Goal: Transaction & Acquisition: Purchase product/service

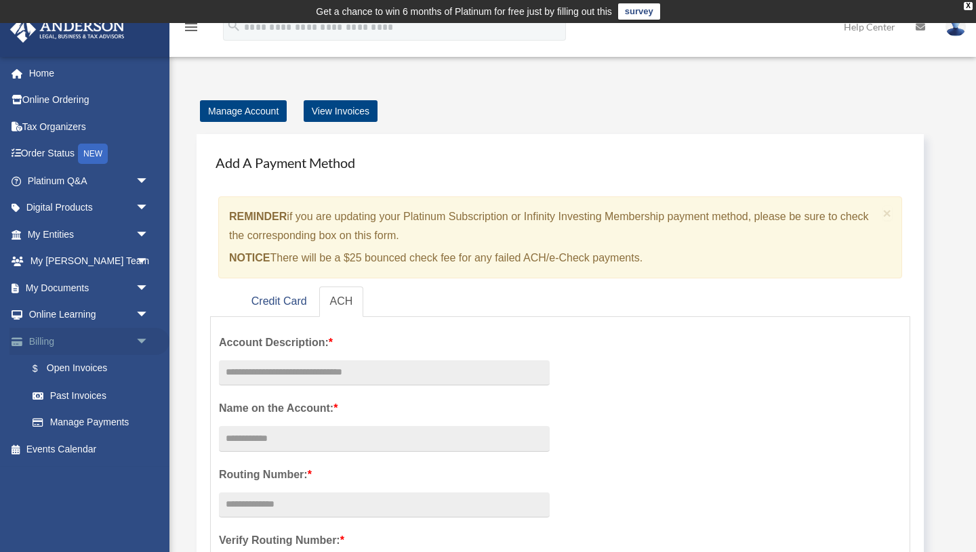
click at [52, 340] on link "Billing arrow_drop_down" at bounding box center [89, 341] width 160 height 27
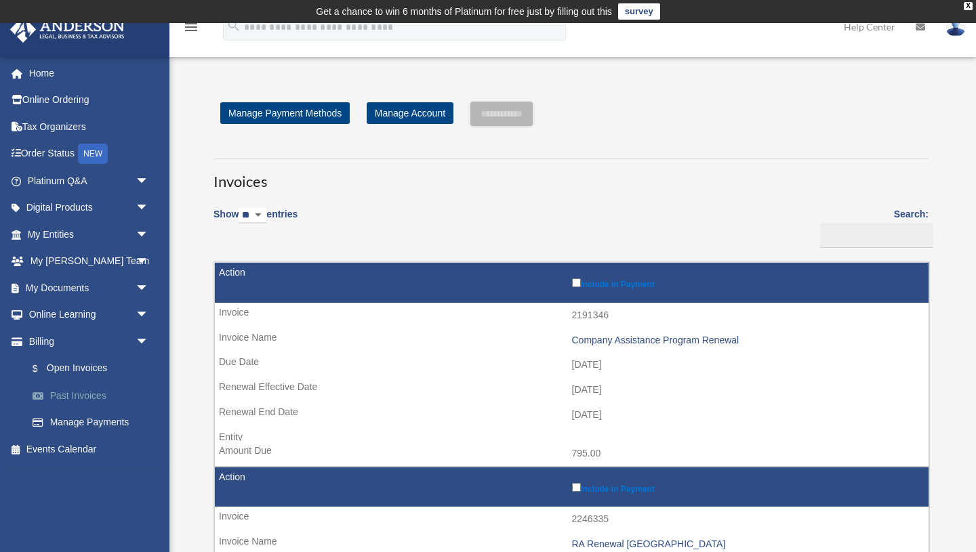
click at [76, 396] on link "Past Invoices" at bounding box center [94, 395] width 150 height 27
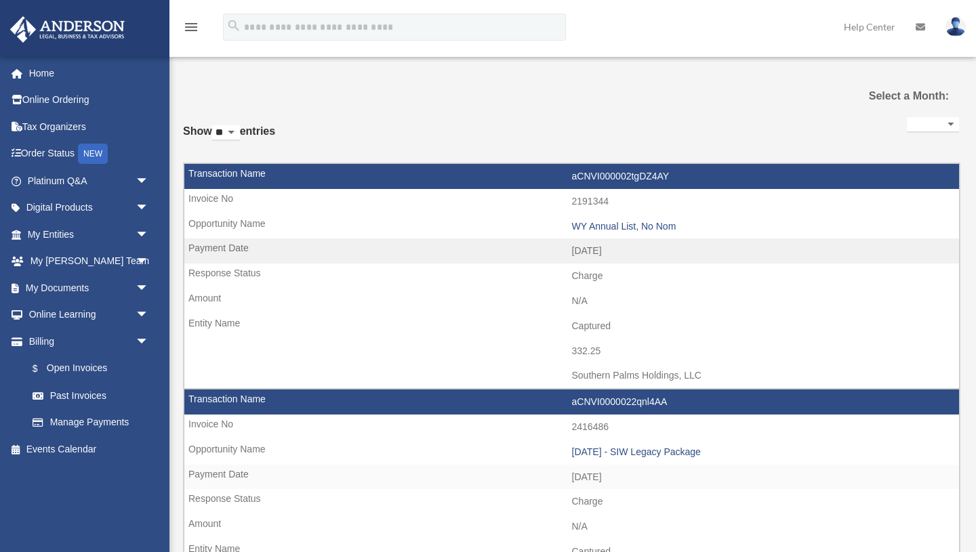
select select
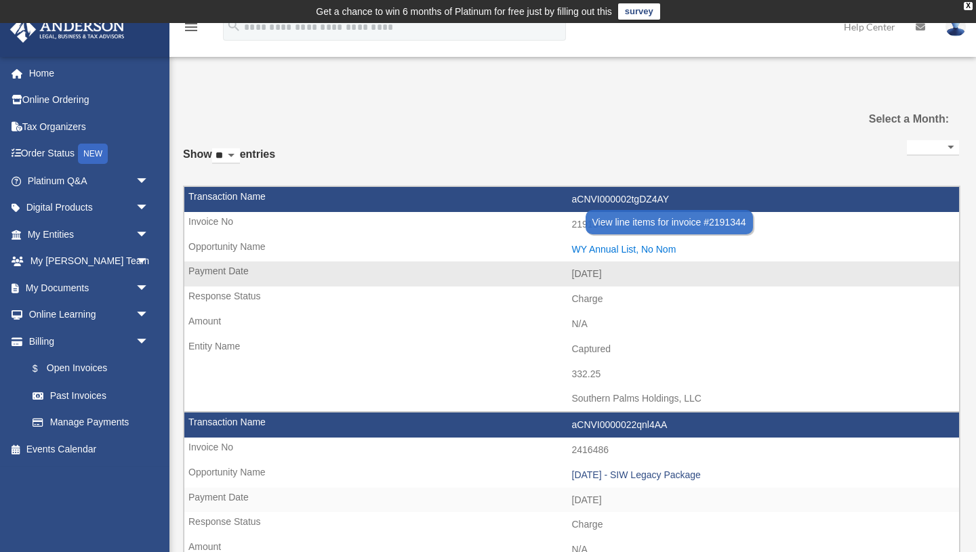
click at [616, 249] on div "WY Annual List, No Nom" at bounding box center [762, 250] width 381 height 12
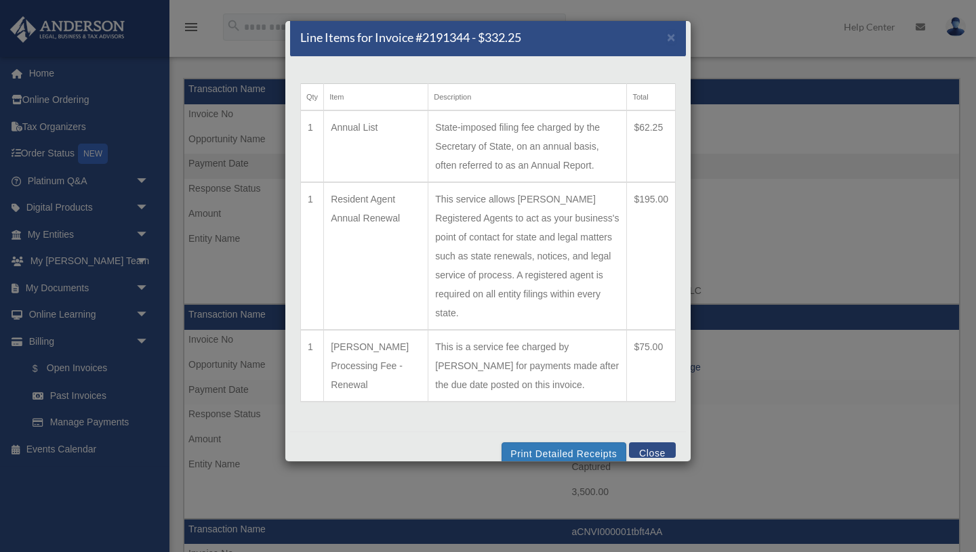
scroll to position [117, 0]
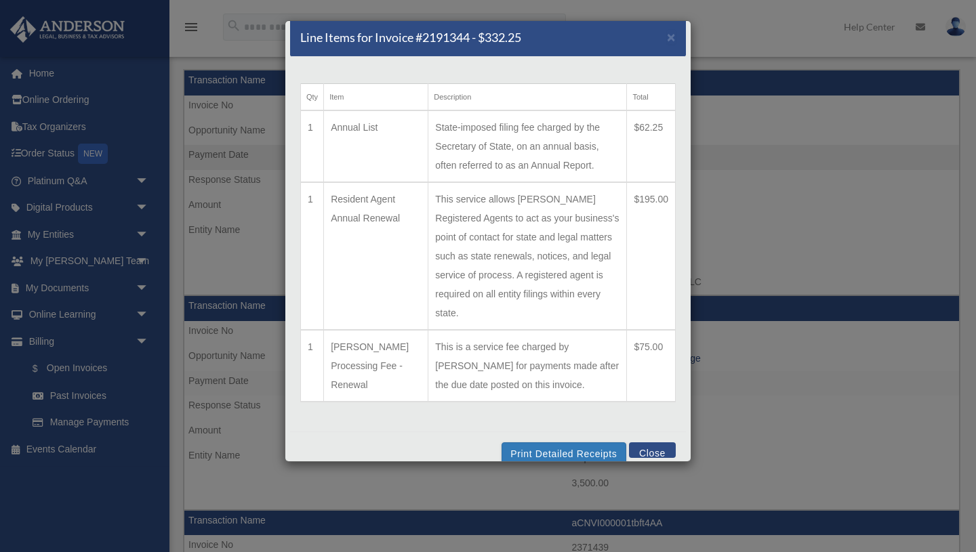
click at [648, 442] on button "Close" at bounding box center [652, 450] width 47 height 16
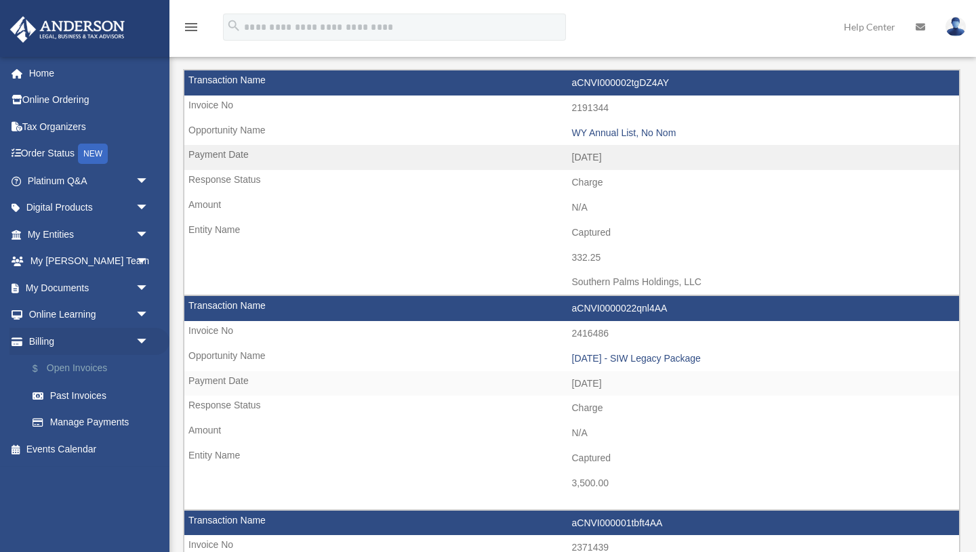
click at [80, 371] on link "$ Open Invoices" at bounding box center [94, 369] width 150 height 28
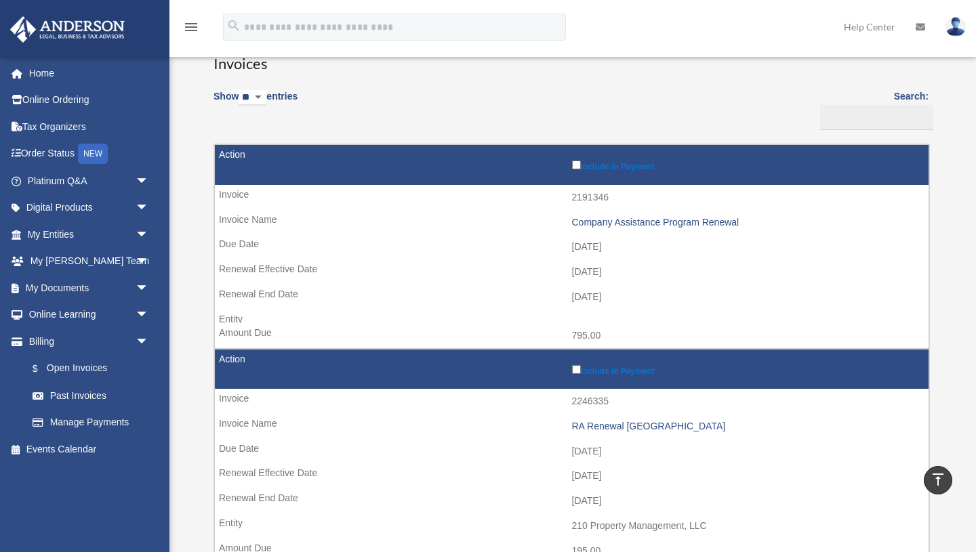
scroll to position [106, 0]
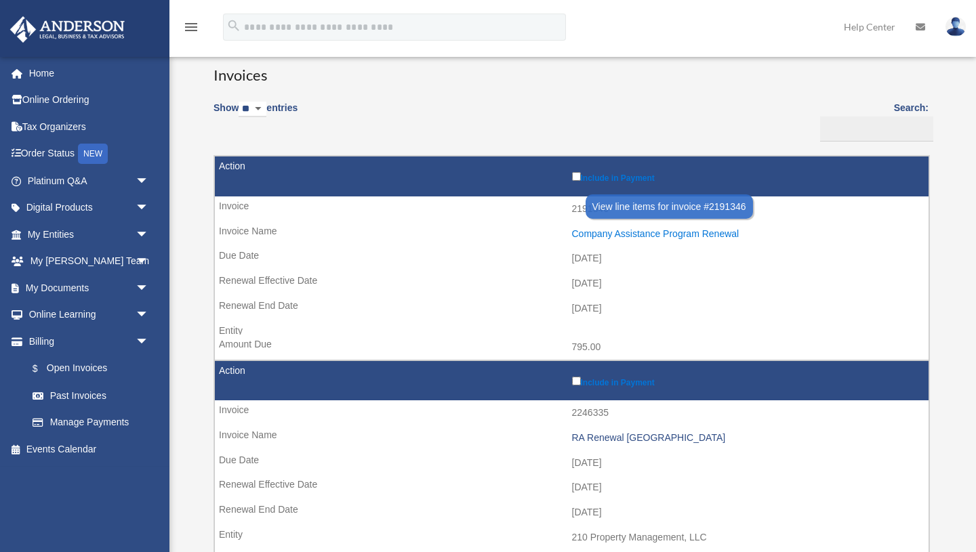
click at [637, 232] on div "Company Assistance Program Renewal" at bounding box center [747, 234] width 350 height 12
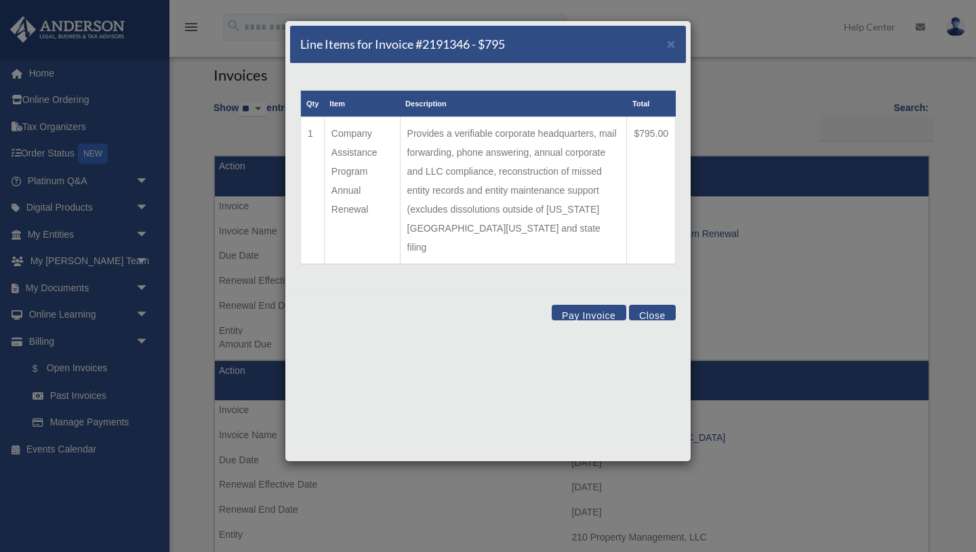
click at [582, 305] on button "Pay Invoice" at bounding box center [589, 313] width 75 height 16
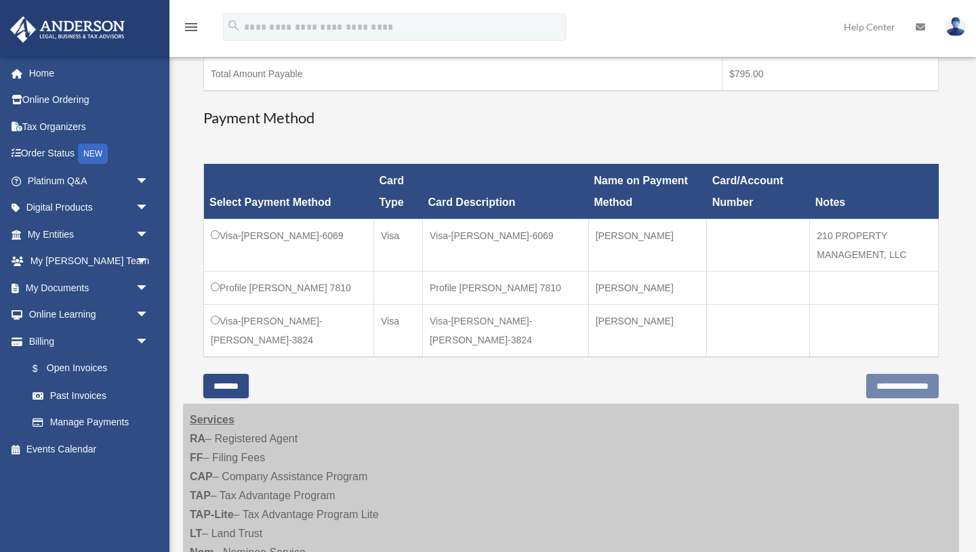
scroll to position [312, 0]
